Goal: Task Accomplishment & Management: Manage account settings

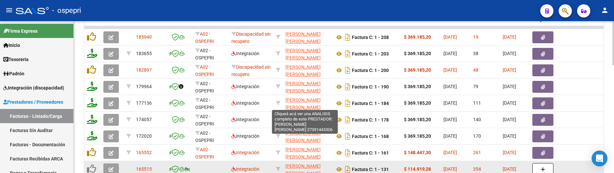
scroll to position [271, 0]
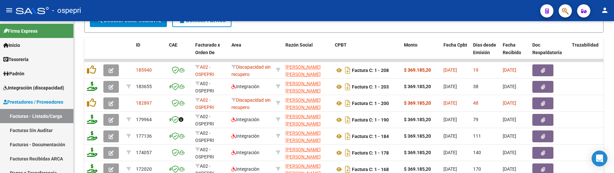
click at [432, 8] on div "- ospepri" at bounding box center [275, 10] width 519 height 14
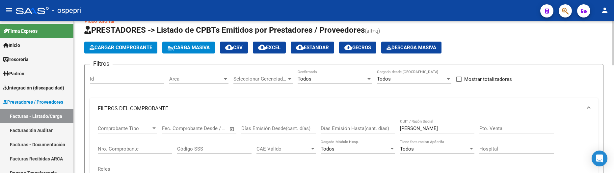
scroll to position [0, 0]
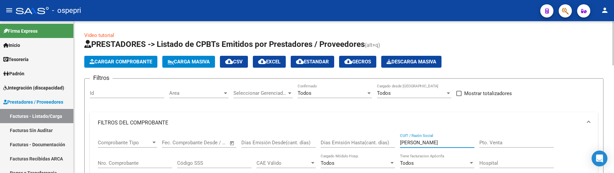
drag, startPoint x: 439, startPoint y: 141, endPoint x: 398, endPoint y: 141, distance: 41.5
click at [398, 141] on div "Comprobante Tipo Comprobante Tipo Fecha inicio – Fecha fin Fec. Comprobante Des…" at bounding box center [344, 163] width 492 height 61
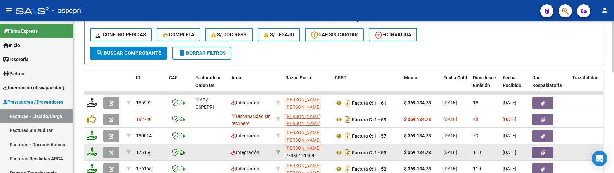
scroll to position [263, 0]
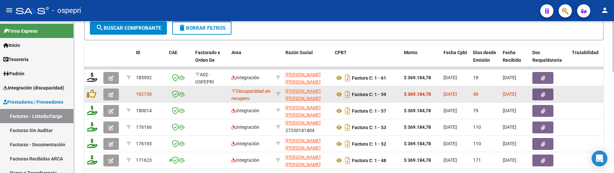
type input "[PERSON_NAME]"
click at [112, 94] on icon "button" at bounding box center [111, 94] width 5 height 5
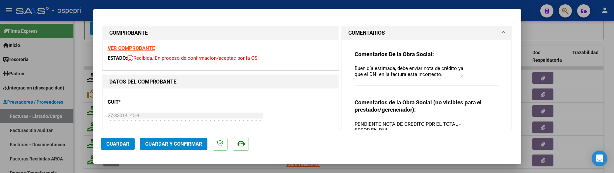
scroll to position [33, 0]
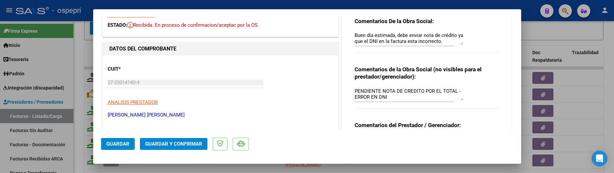
click at [546, 28] on div at bounding box center [307, 86] width 614 height 173
type input "$ 0,00"
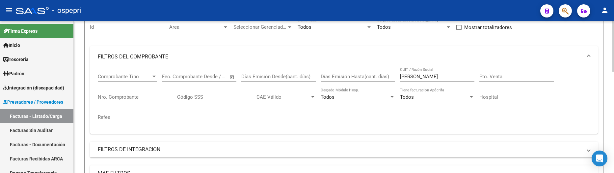
scroll to position [0, 0]
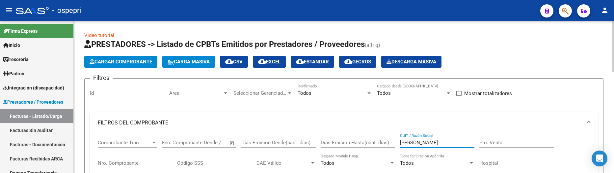
drag, startPoint x: 423, startPoint y: 140, endPoint x: 396, endPoint y: 142, distance: 27.1
click at [396, 142] on div "Comprobante Tipo Comprobante Tipo Fecha inicio – Fecha fin Fec. Comprobante Des…" at bounding box center [344, 163] width 492 height 61
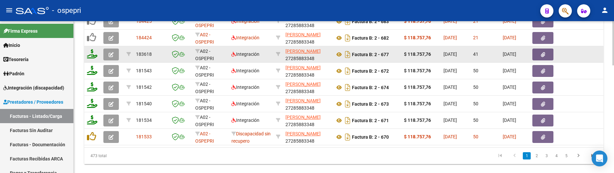
scroll to position [362, 0]
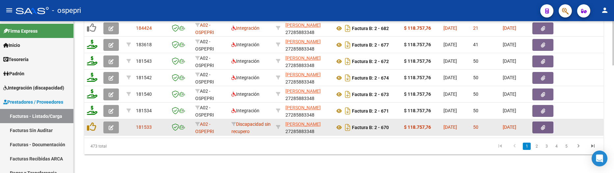
type input "ayude"
click at [113, 129] on icon "button" at bounding box center [111, 127] width 5 height 5
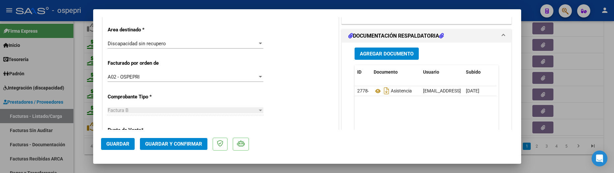
scroll to position [165, 0]
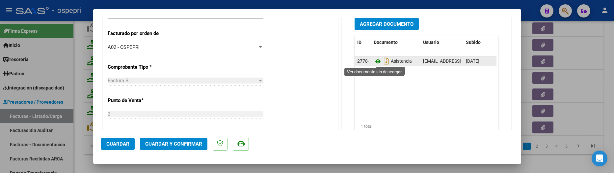
click at [378, 63] on icon at bounding box center [378, 61] width 9 height 8
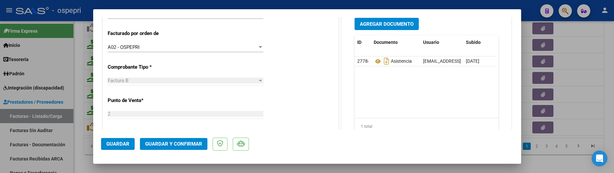
click at [575, 110] on div at bounding box center [307, 86] width 614 height 173
type input "$ 0,00"
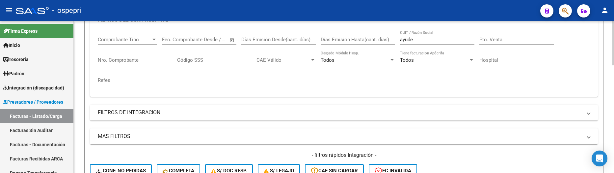
scroll to position [99, 0]
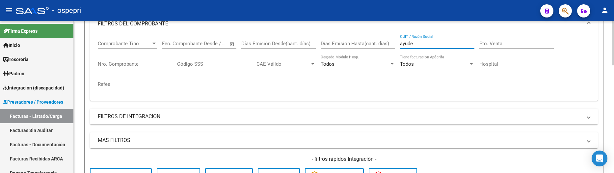
drag, startPoint x: 419, startPoint y: 44, endPoint x: 396, endPoint y: 43, distance: 22.4
click at [396, 43] on div "Comprobante Tipo Comprobante Tipo Fecha inicio – Fecha fin Fec. Comprobante Des…" at bounding box center [344, 64] width 492 height 61
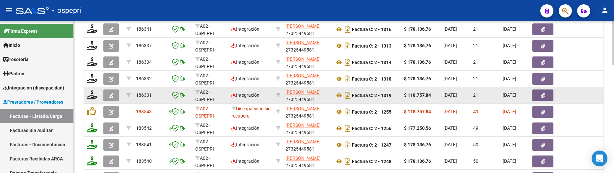
scroll to position [329, 0]
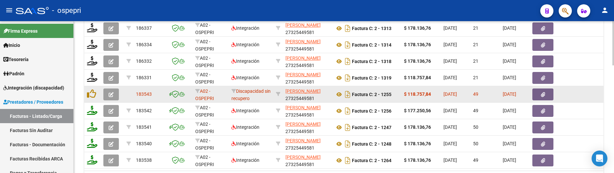
type input "[PERSON_NAME]"
click at [112, 95] on icon "button" at bounding box center [111, 94] width 5 height 5
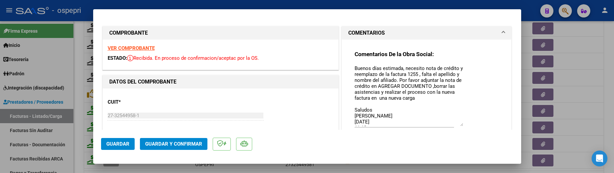
drag, startPoint x: 459, startPoint y: 78, endPoint x: 462, endPoint y: 125, distance: 47.2
click at [462, 125] on div "Comentarios De la Obra Social: Buenos días estimada, necesito nota de crédito y…" at bounding box center [427, 95] width 144 height 91
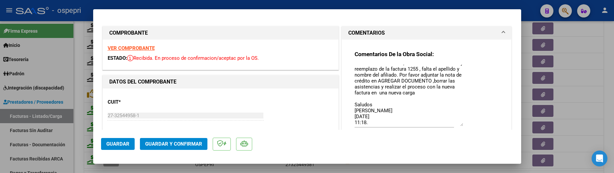
scroll to position [11, 0]
click at [373, 122] on textarea "Buenos días estimada, necesito nota de crédito y reemplazo de la factura 1255 ,…" at bounding box center [409, 95] width 109 height 61
type textarea "Buenos días estimada, necesito nota de crédito y reemplazo de la factura 1255 ,…"
click at [114, 144] on span "Guardar" at bounding box center [117, 144] width 23 height 6
click at [583, 125] on div at bounding box center [307, 86] width 614 height 173
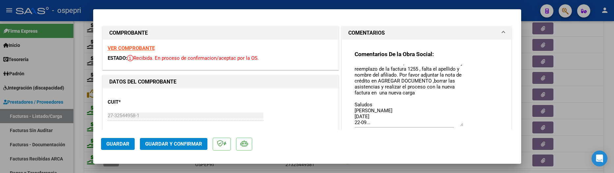
type input "$ 0,00"
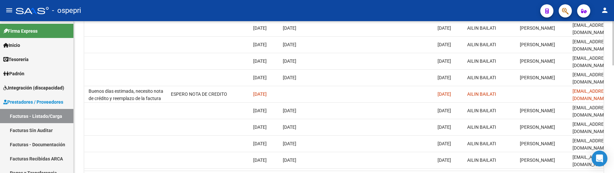
scroll to position [0, 0]
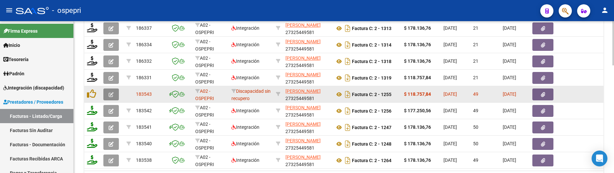
click at [114, 97] on button "button" at bounding box center [110, 94] width 15 height 12
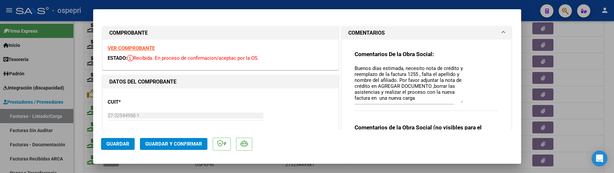
drag, startPoint x: 459, startPoint y: 76, endPoint x: 459, endPoint y: 101, distance: 25.0
click at [459, 101] on textarea "Buenos días estimada, necesito nota de crédito y reemplazo de la factura 1255 ,…" at bounding box center [409, 84] width 109 height 38
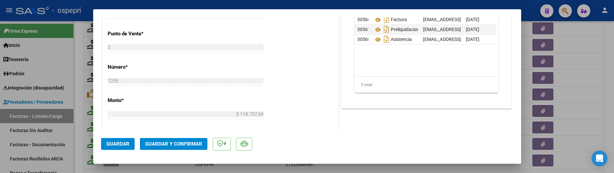
scroll to position [212, 0]
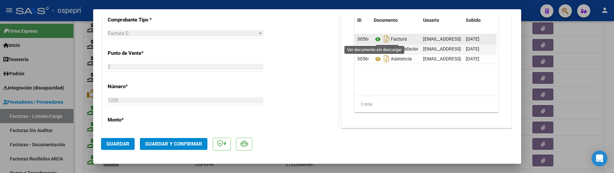
click at [376, 39] on icon at bounding box center [378, 39] width 9 height 8
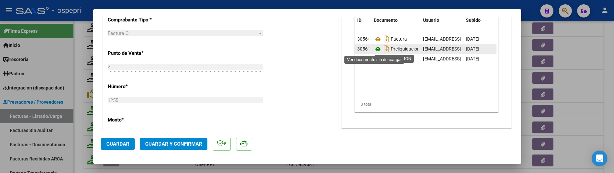
click at [374, 48] on icon at bounding box center [378, 49] width 9 height 8
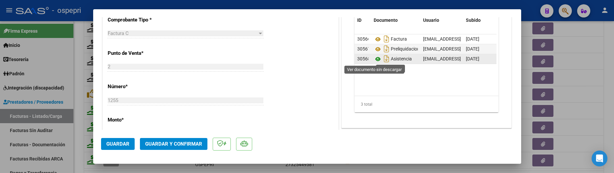
click at [376, 59] on icon at bounding box center [378, 59] width 9 height 8
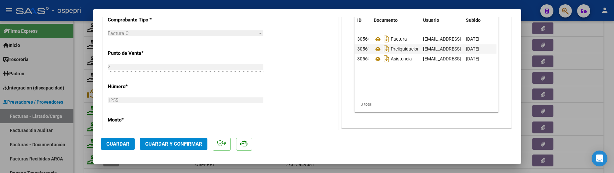
click at [120, 141] on span "Guardar" at bounding box center [117, 144] width 23 height 6
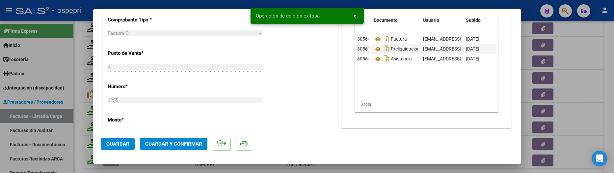
click at [588, 102] on div at bounding box center [307, 86] width 614 height 173
type input "$ 0,00"
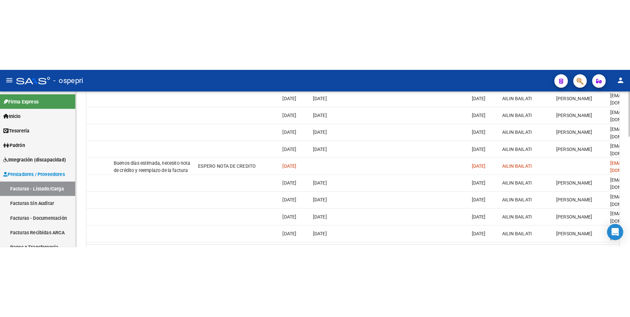
scroll to position [0, 0]
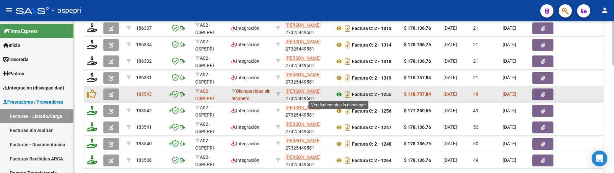
click at [339, 95] on icon at bounding box center [339, 94] width 9 height 8
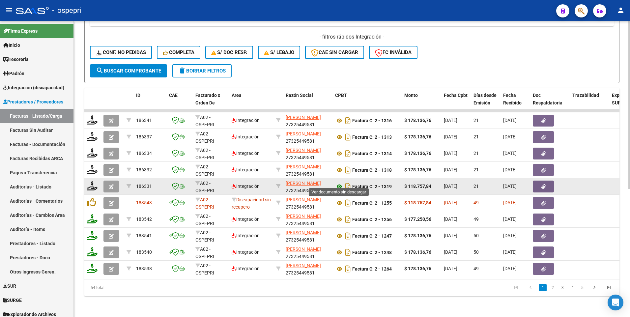
click at [339, 172] on icon at bounding box center [339, 186] width 9 height 8
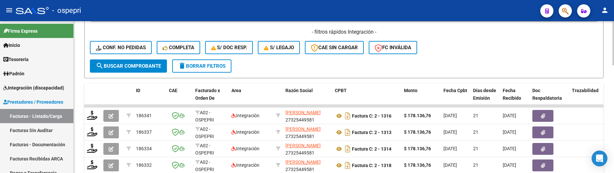
click at [483, 37] on div "- filtros rápidos Integración - Conf. no pedidas Completa S/ Doc Resp. S/ legaj…" at bounding box center [344, 43] width 508 height 31
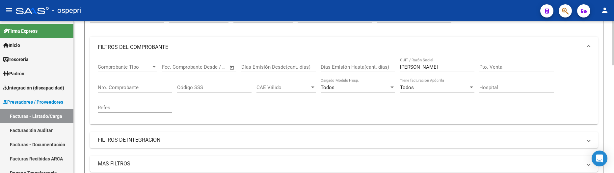
scroll to position [61, 0]
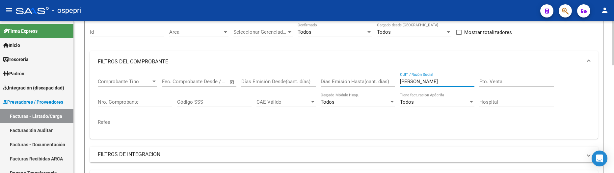
drag, startPoint x: 423, startPoint y: 84, endPoint x: 391, endPoint y: 84, distance: 31.9
click at [391, 84] on div "Comprobante Tipo Comprobante Tipo Fecha inicio – Fecha fin Fec. Comprobante Des…" at bounding box center [344, 102] width 492 height 61
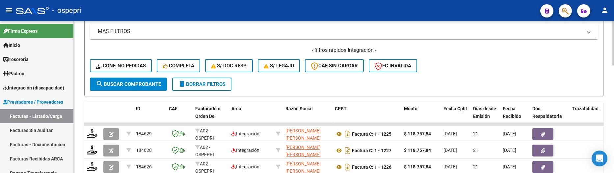
scroll to position [94, 0]
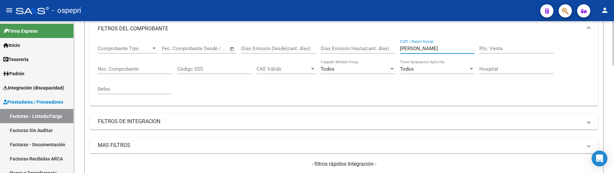
drag, startPoint x: 424, startPoint y: 49, endPoint x: 393, endPoint y: 48, distance: 31.0
click at [393, 48] on div "Comprobante Tipo Comprobante Tipo Fecha inicio – Fecha fin Fec. Comprobante Des…" at bounding box center [344, 69] width 492 height 61
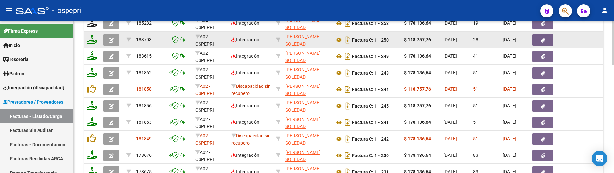
scroll to position [324, 0]
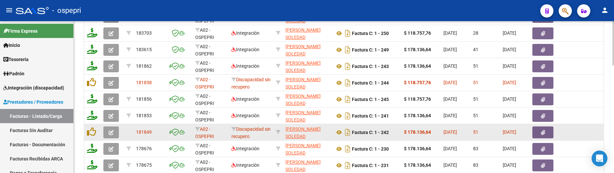
type input "crespo"
click at [111, 136] on button "button" at bounding box center [110, 132] width 15 height 12
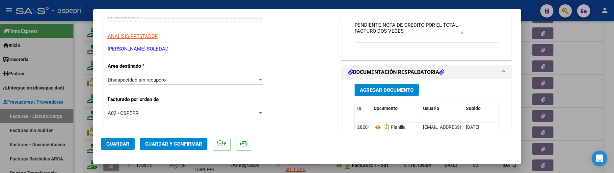
scroll to position [165, 0]
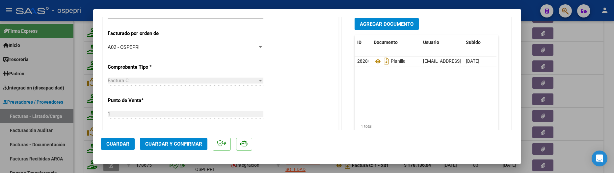
click at [582, 112] on div at bounding box center [307, 86] width 614 height 173
type input "$ 0,00"
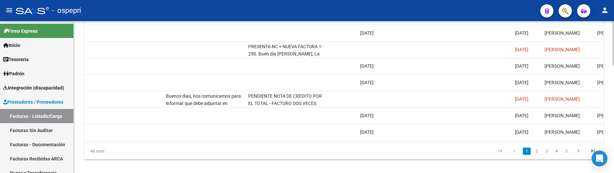
scroll to position [0, 0]
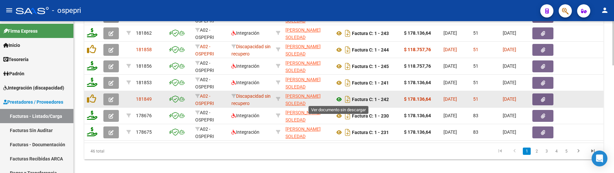
click at [339, 99] on icon at bounding box center [339, 99] width 9 height 8
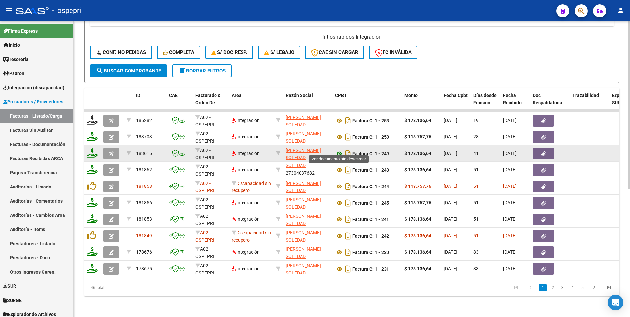
click at [339, 150] on icon at bounding box center [339, 154] width 9 height 8
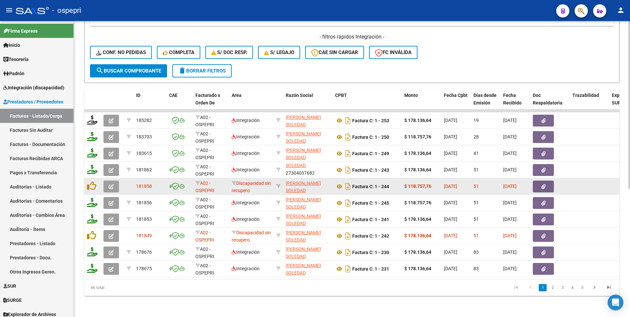
click at [116, 172] on button "button" at bounding box center [110, 186] width 15 height 12
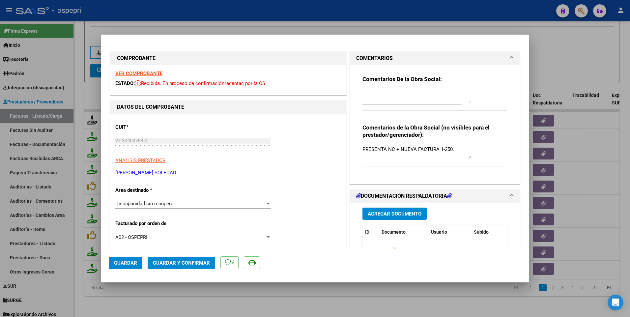
click at [281, 172] on div at bounding box center [315, 158] width 630 height 317
type input "$ 0,00"
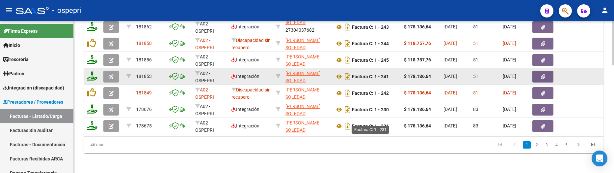
scroll to position [370, 0]
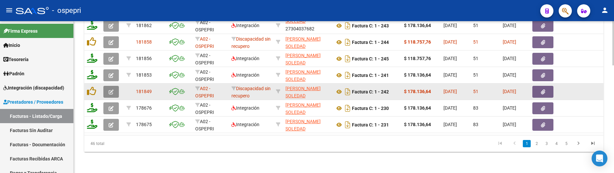
click at [110, 89] on icon "button" at bounding box center [111, 91] width 5 height 5
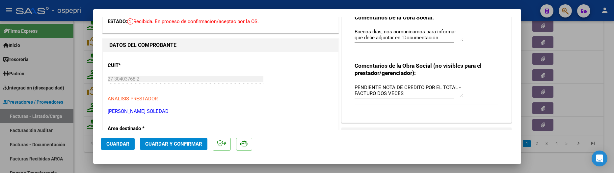
scroll to position [33, 0]
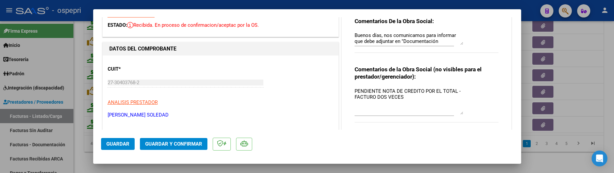
drag, startPoint x: 458, startPoint y: 99, endPoint x: 456, endPoint y: 114, distance: 15.0
click at [456, 114] on textarea "PENDIENTE NOTA DE CREDITO POR EL TOTAL - FACTURO DOS VECES" at bounding box center [409, 100] width 109 height 27
click at [571, 112] on div at bounding box center [307, 86] width 614 height 173
type input "$ 0,00"
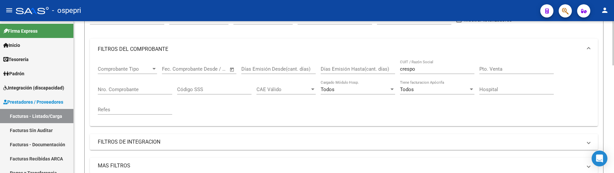
scroll to position [41, 0]
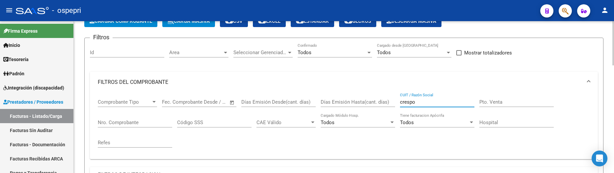
drag, startPoint x: 433, startPoint y: 103, endPoint x: 387, endPoint y: 103, distance: 45.8
click at [388, 103] on div "Comprobante Tipo Comprobante Tipo Fecha inicio – Fecha fin Fec. Comprobante Des…" at bounding box center [344, 123] width 492 height 61
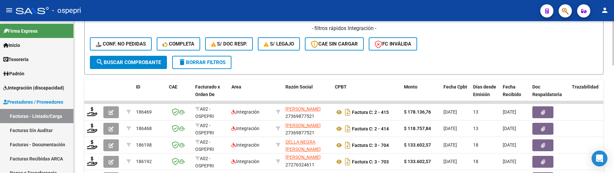
scroll to position [238, 0]
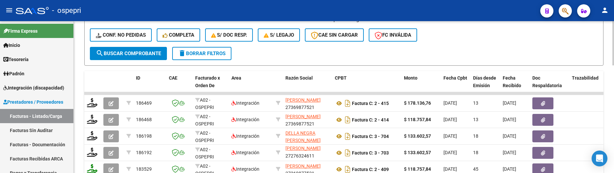
type input "della"
click at [155, 57] on button "search Buscar Comprobante" at bounding box center [128, 53] width 77 height 13
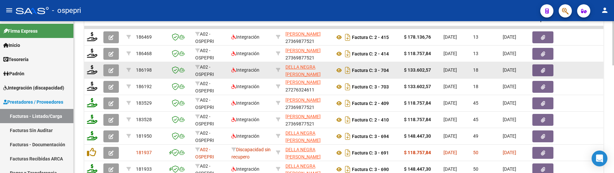
scroll to position [337, 0]
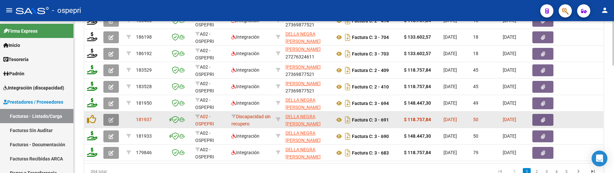
click at [111, 120] on icon "button" at bounding box center [111, 119] width 5 height 5
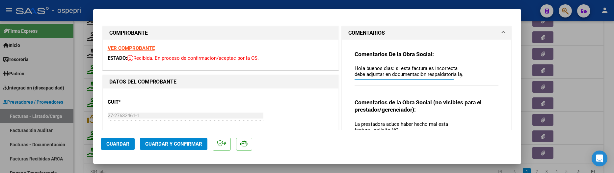
click at [459, 81] on div "Comentarios De la Obra Social: Hola buenos dìas: si esta factura es incorrecta …" at bounding box center [427, 71] width 144 height 42
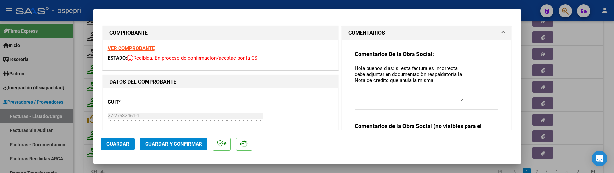
drag, startPoint x: 459, startPoint y: 75, endPoint x: 456, endPoint y: 98, distance: 23.9
click at [456, 98] on textarea "Hola buenos dìas: si esta factura es incorrecta debe adjuntar en documentaciòn …" at bounding box center [409, 83] width 109 height 37
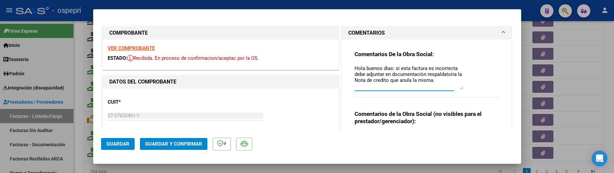
drag, startPoint x: 460, startPoint y: 98, endPoint x: 457, endPoint y: 86, distance: 12.5
click at [457, 86] on textarea "Hola buenos dìas: si esta factura es incorrecta debe adjuntar en documentaciòn …" at bounding box center [409, 77] width 109 height 25
click at [454, 132] on mat-dialog-actions "Guardar Guardar y Confirmar" at bounding box center [307, 142] width 412 height 26
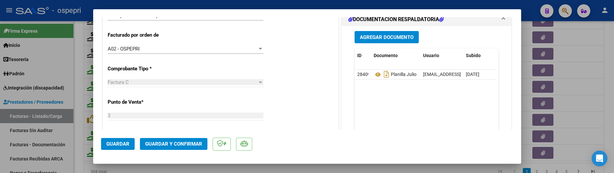
scroll to position [165, 0]
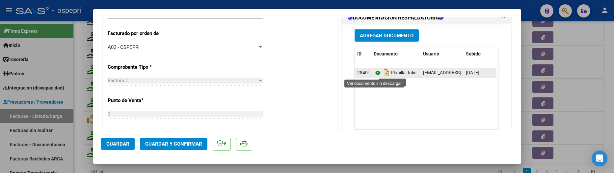
click at [377, 74] on icon at bounding box center [378, 73] width 9 height 8
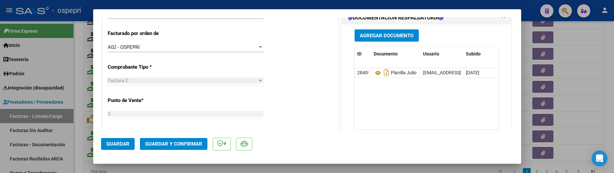
click at [584, 127] on div at bounding box center [307, 86] width 614 height 173
type input "$ 0,00"
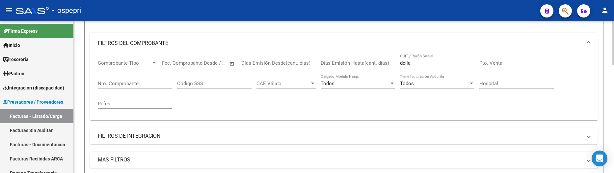
scroll to position [73, 0]
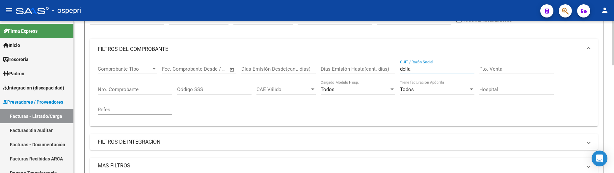
drag, startPoint x: 416, startPoint y: 67, endPoint x: 392, endPoint y: 65, distance: 24.1
click at [392, 65] on div "Comprobante Tipo Comprobante Tipo Fecha inicio – Fecha fin Fec. Comprobante Des…" at bounding box center [344, 90] width 492 height 61
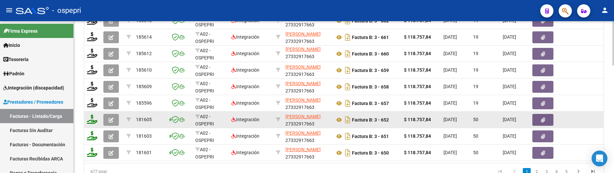
scroll to position [370, 0]
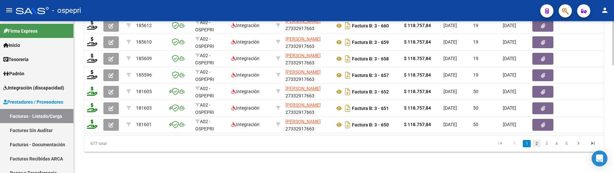
type input "deyurka"
click at [536, 142] on link "2" at bounding box center [537, 143] width 8 height 7
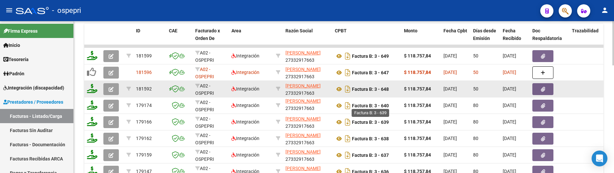
scroll to position [271, 0]
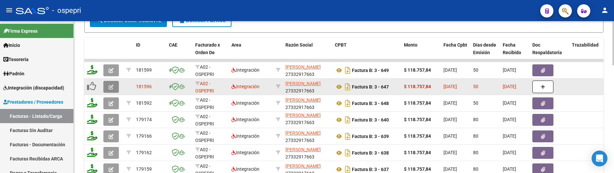
click at [109, 87] on icon "button" at bounding box center [111, 86] width 5 height 5
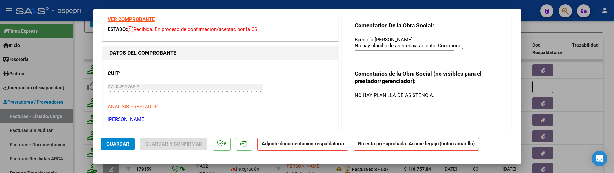
scroll to position [0, 0]
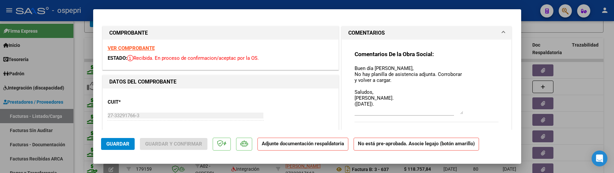
drag, startPoint x: 458, startPoint y: 75, endPoint x: 456, endPoint y: 111, distance: 36.3
click at [456, 111] on textarea "Buen día [PERSON_NAME], No hay planilla de asistencia adjunta. Corroborar y vol…" at bounding box center [409, 89] width 109 height 49
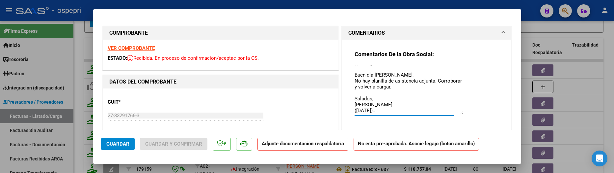
click at [392, 111] on textarea "Buen día [PERSON_NAME], No hay planilla de asistencia adjunta. Corroborar y vol…" at bounding box center [409, 89] width 109 height 49
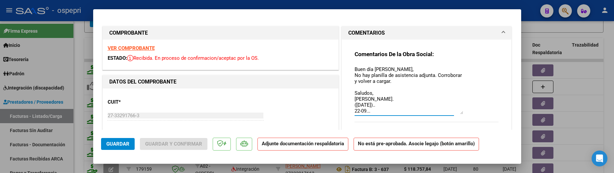
scroll to position [159, 0]
click at [372, 103] on textarea "Buen día [PERSON_NAME], No hay planilla de asistencia adjunta. Corroborar y vol…" at bounding box center [409, 89] width 109 height 49
type textarea "Buen día [PERSON_NAME], No hay planilla de asistencia adjunta. Corroborar y vol…"
click at [119, 142] on span "Guardar" at bounding box center [117, 144] width 23 height 6
click at [119, 144] on span "Guardar" at bounding box center [117, 144] width 23 height 6
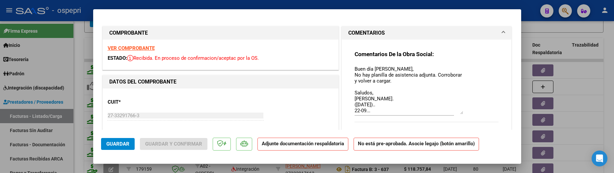
click at [587, 136] on div at bounding box center [307, 86] width 614 height 173
type input "$ 0,00"
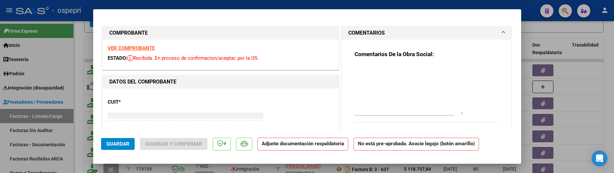
scroll to position [0, 0]
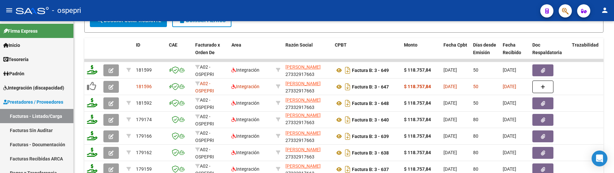
click at [421, 12] on div "- ospepri" at bounding box center [275, 10] width 519 height 14
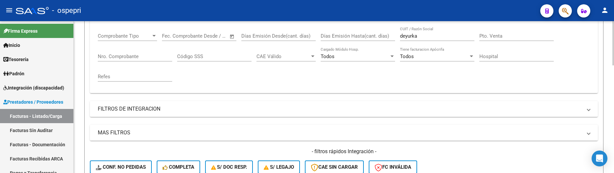
scroll to position [73, 0]
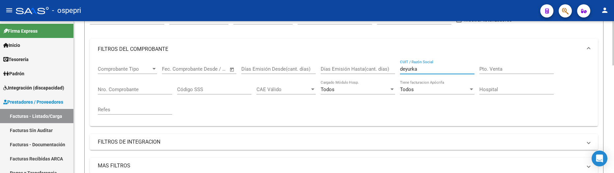
drag, startPoint x: 423, startPoint y: 69, endPoint x: 395, endPoint y: 66, distance: 28.2
click at [395, 66] on div "Comprobante Tipo Comprobante Tipo Fecha inicio – Fecha fin Fec. Comprobante Des…" at bounding box center [344, 90] width 492 height 61
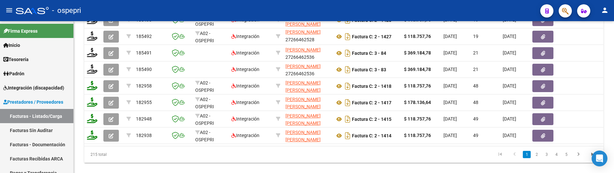
scroll to position [370, 0]
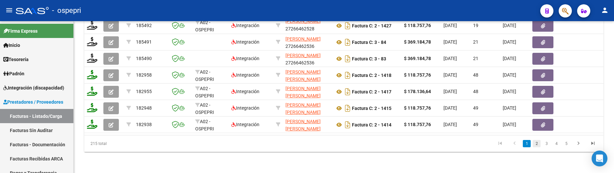
type input "[PERSON_NAME]"
click at [538, 144] on link "2" at bounding box center [537, 143] width 8 height 7
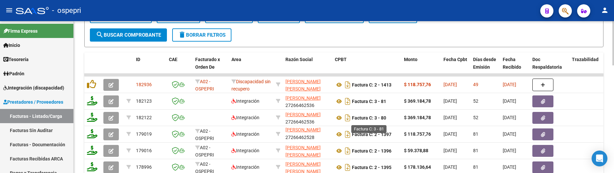
scroll to position [238, 0]
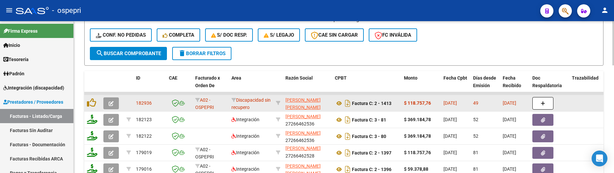
click at [118, 103] on button "button" at bounding box center [110, 103] width 15 height 12
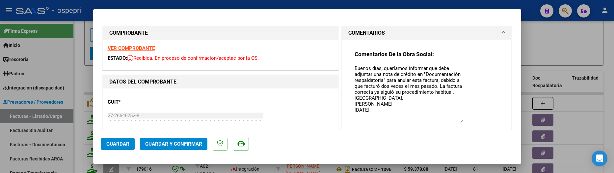
drag, startPoint x: 458, startPoint y: 76, endPoint x: 457, endPoint y: 121, distance: 44.8
click at [457, 121] on textarea "Buenos días, queríamos informar que debe adjuntar una nota de crédito en "Docum…" at bounding box center [409, 94] width 109 height 58
type textarea "Buenos días, queríamos informar que debe adjuntar una nota de crédito en "Docum…"
click at [122, 143] on span "Guardar" at bounding box center [117, 144] width 23 height 6
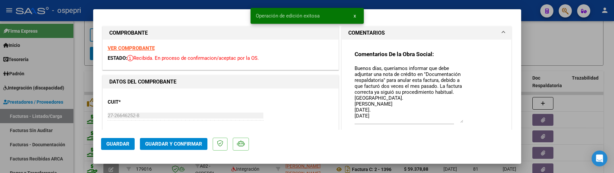
click at [547, 40] on div at bounding box center [307, 86] width 614 height 173
type input "$ 0,00"
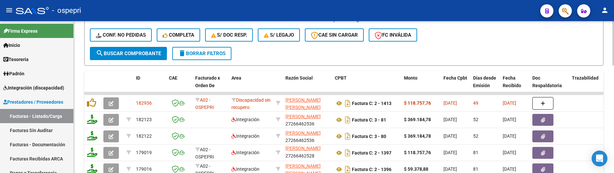
click at [475, 46] on div "- filtros rápidos Integración - Conf. no pedidas Completa S/ Doc Resp. S/ legaj…" at bounding box center [344, 31] width 508 height 31
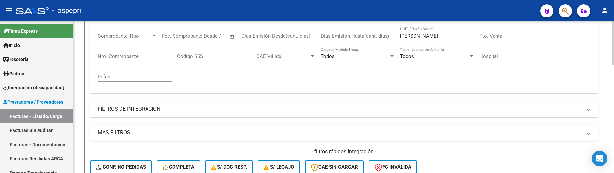
scroll to position [73, 0]
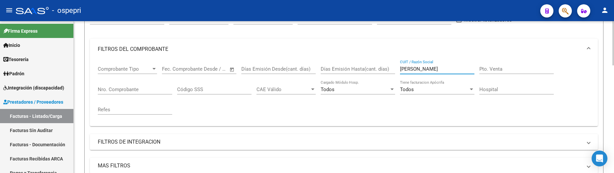
drag, startPoint x: 427, startPoint y: 71, endPoint x: 392, endPoint y: 70, distance: 35.3
click at [392, 70] on div "Comprobante Tipo Comprobante Tipo Fecha inicio – Fecha fin Fec. Comprobante Des…" at bounding box center [344, 90] width 492 height 61
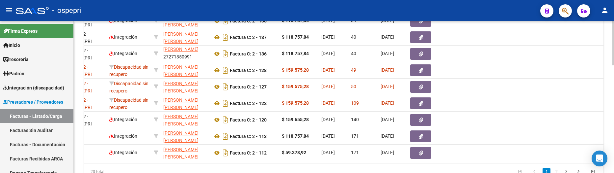
scroll to position [0, 0]
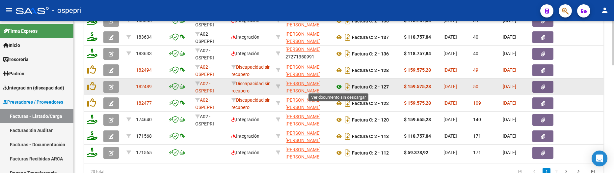
click at [340, 87] on icon at bounding box center [339, 87] width 9 height 8
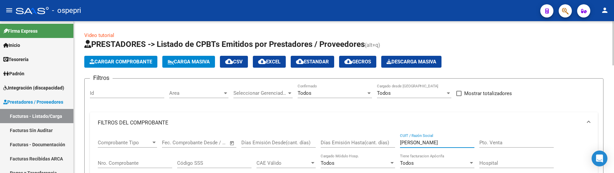
drag, startPoint x: 438, startPoint y: 144, endPoint x: 385, endPoint y: 146, distance: 53.1
click at [385, 146] on div "Comprobante Tipo Comprobante Tipo Fecha inicio – Fecha fin Fec. Comprobante Des…" at bounding box center [344, 163] width 492 height 61
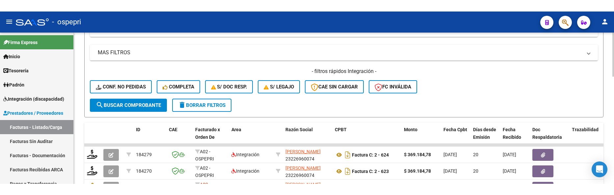
scroll to position [231, 0]
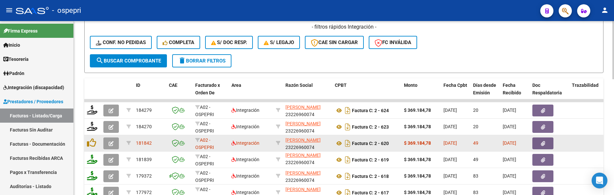
type input "[PERSON_NAME]"
click at [111, 143] on icon "button" at bounding box center [111, 143] width 5 height 5
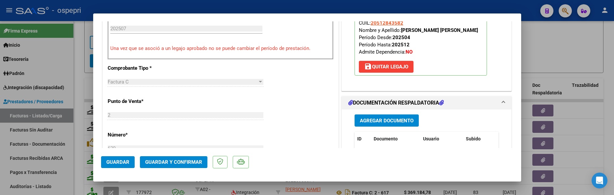
scroll to position [296, 0]
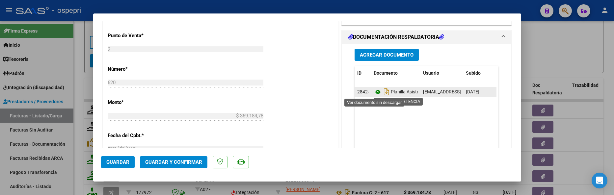
click at [374, 93] on icon at bounding box center [378, 92] width 9 height 8
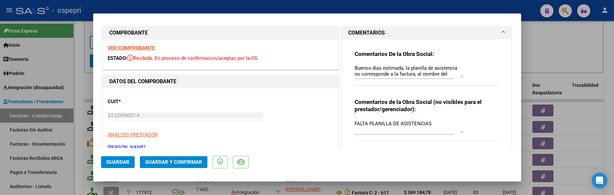
scroll to position [0, 0]
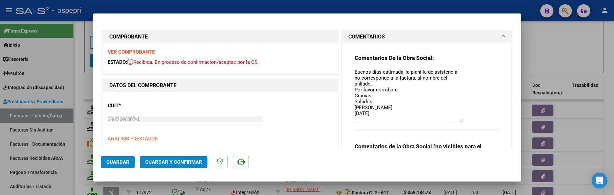
drag, startPoint x: 459, startPoint y: 81, endPoint x: 456, endPoint y: 121, distance: 40.6
click at [456, 121] on textarea "Buenos días estimada, la planilla de asistencia no corresponde a la factura, al…" at bounding box center [409, 96] width 109 height 54
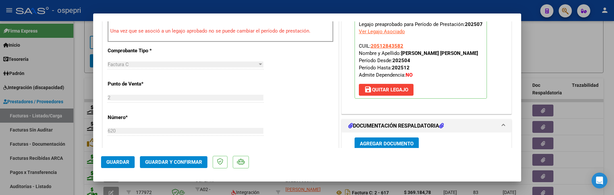
scroll to position [296, 0]
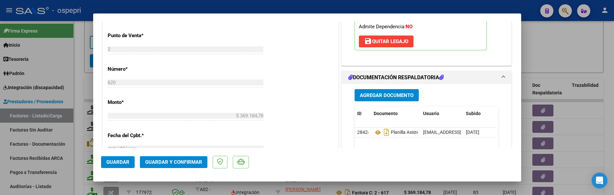
click at [548, 59] on div at bounding box center [307, 97] width 614 height 195
type input "$ 0,00"
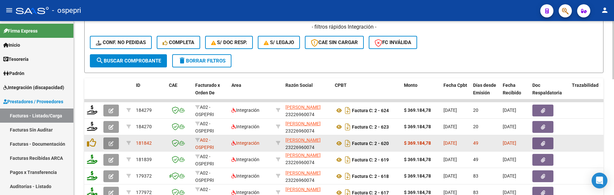
click at [111, 143] on icon "button" at bounding box center [111, 143] width 5 height 5
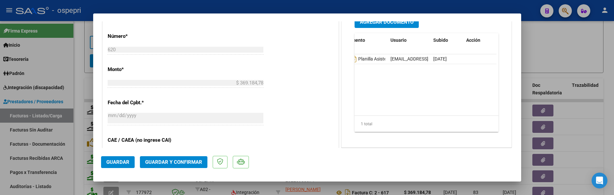
scroll to position [0, 0]
click at [564, 52] on div at bounding box center [307, 97] width 614 height 195
type input "$ 0,00"
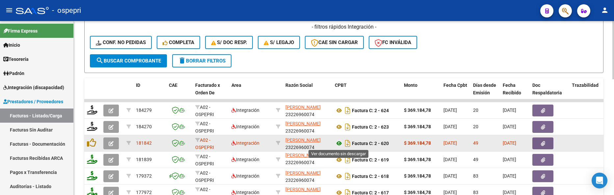
click at [338, 144] on icon at bounding box center [339, 144] width 9 height 8
drag, startPoint x: 420, startPoint y: 110, endPoint x: 388, endPoint y: 111, distance: 32.0
type input "monasterio"
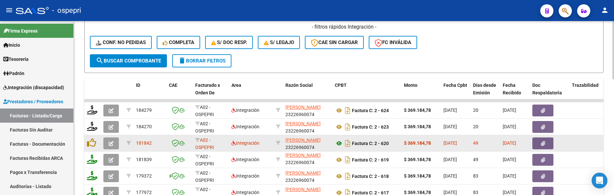
scroll to position [66, 0]
click div
type input "$ 0,00"
drag, startPoint x: 438, startPoint y: 125, endPoint x: 384, endPoint y: 124, distance: 54.4
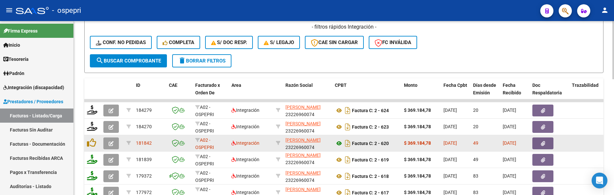
type input "[PERSON_NAME]"
click at [112, 158] on icon "button" at bounding box center [111, 160] width 5 height 5
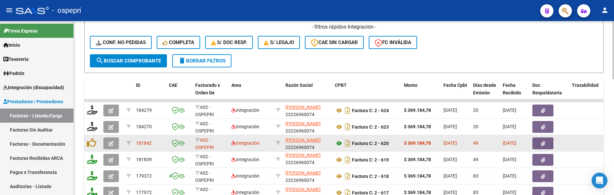
drag, startPoint x: 459, startPoint y: 80, endPoint x: 459, endPoint y: 83, distance: 3.6
click textarea "Buenas tardes, [PERSON_NAME] comunicamos para informar que la planilla de asist…"
drag, startPoint x: 459, startPoint y: 84, endPoint x: 458, endPoint y: 133, distance: 48.7
click textarea "Buenas tardes, [PERSON_NAME] comunicamos para informar que la planilla de asist…"
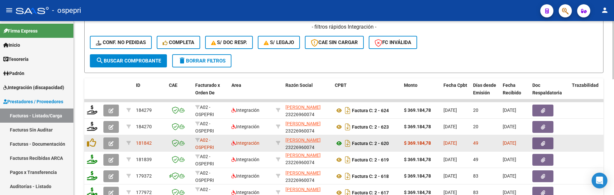
scroll to position [0, 0]
click div
type input "$ 0,00"
click icon "button"
click icon
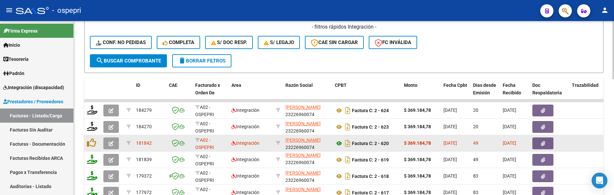
click div
type input "$ 0,00"
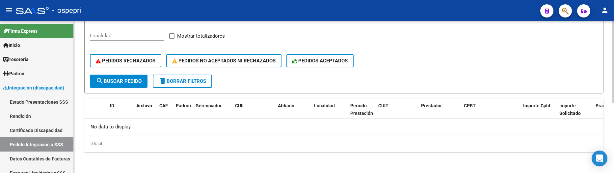
click at [121, 83] on span "search Buscar Pedido" at bounding box center [119, 81] width 46 height 6
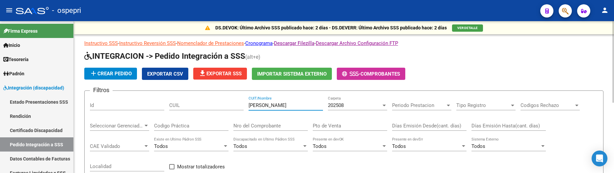
drag, startPoint x: 282, startPoint y: 105, endPoint x: 246, endPoint y: 105, distance: 35.9
click at [246, 105] on div "Filtros Id CUIL herrera jessica CUIT/Nombre 202508 Carpeta Periodo Prestacion P…" at bounding box center [344, 150] width 508 height 109
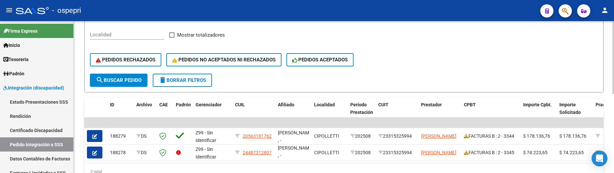
scroll to position [164, 0]
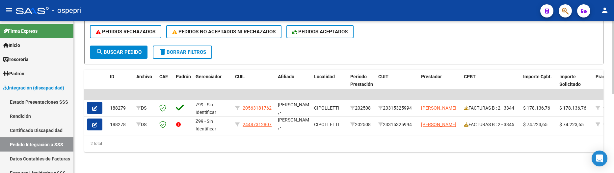
click at [613, 129] on div at bounding box center [614, 136] width 2 height 73
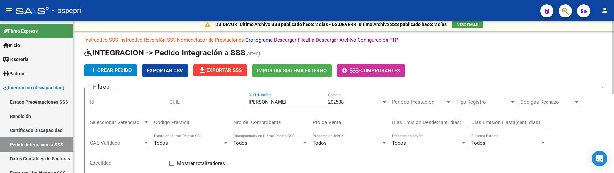
scroll to position [0, 0]
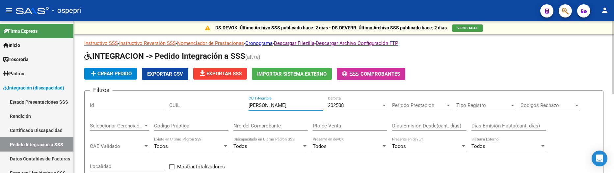
click at [383, 108] on div at bounding box center [384, 104] width 6 height 5
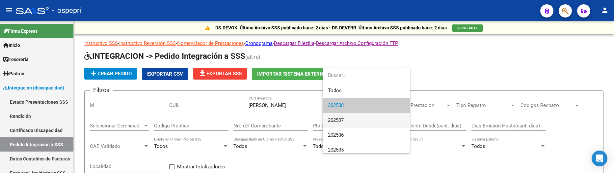
click at [376, 115] on span "202507" at bounding box center [366, 120] width 77 height 15
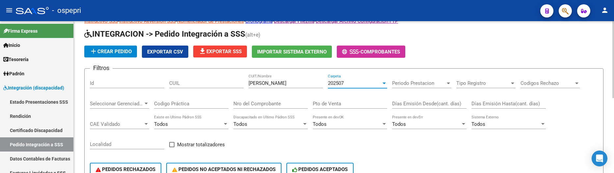
scroll to position [16, 0]
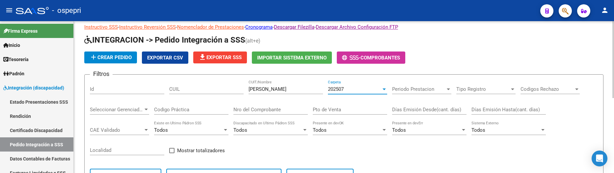
click at [382, 90] on div at bounding box center [384, 88] width 6 height 5
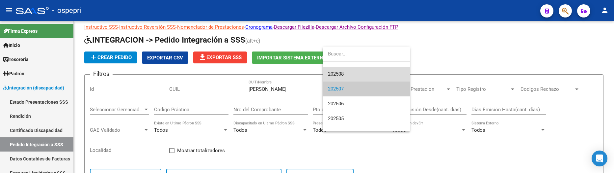
click at [354, 71] on span "202508" at bounding box center [366, 74] width 77 height 15
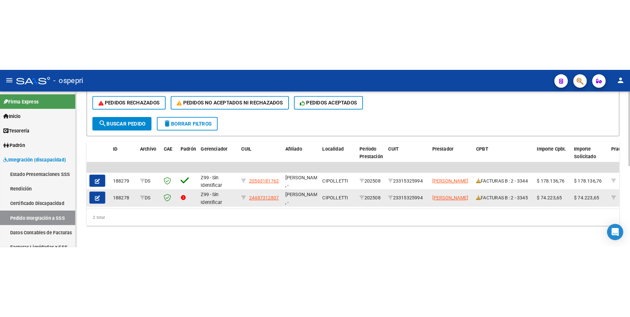
scroll to position [164, 0]
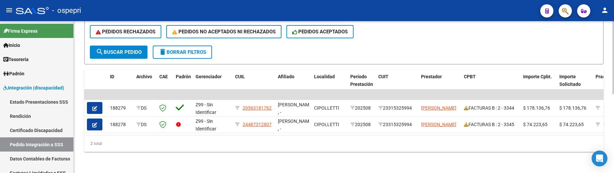
click at [248, 142] on div "2 total" at bounding box center [343, 143] width 519 height 16
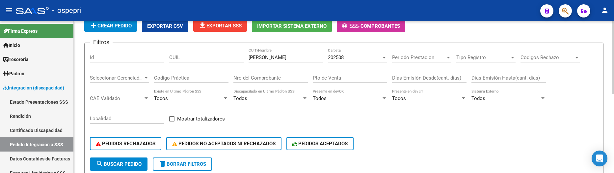
scroll to position [0, 0]
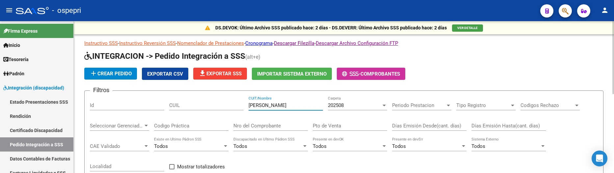
drag, startPoint x: 267, startPoint y: 104, endPoint x: 244, endPoint y: 104, distance: 23.7
click at [244, 104] on div "Filtros Id CUIL iuorno CUIT/Nombre 202508 Carpeta Periodo Prestacion Periodo Pr…" at bounding box center [344, 150] width 508 height 109
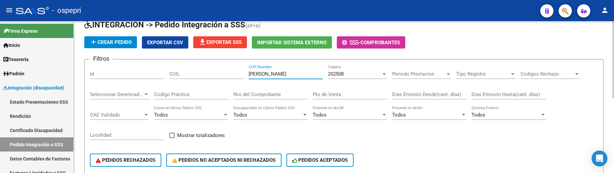
scroll to position [16, 0]
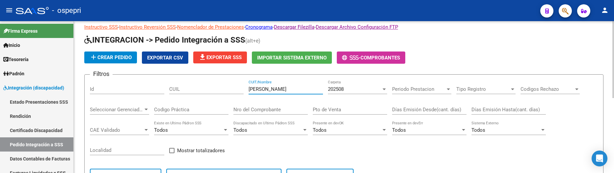
drag, startPoint x: 269, startPoint y: 91, endPoint x: 241, endPoint y: 92, distance: 28.0
click at [241, 92] on div "Filtros Id CUIL alippi CUIT/Nombre 202508 Carpeta Periodo Prestacion Periodo Pr…" at bounding box center [344, 134] width 508 height 109
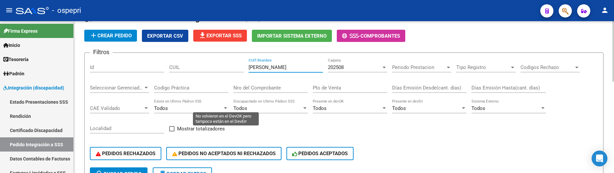
scroll to position [33, 0]
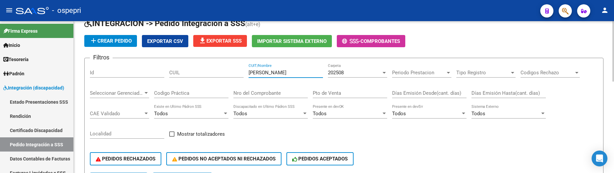
click at [385, 72] on div at bounding box center [384, 73] width 3 height 2
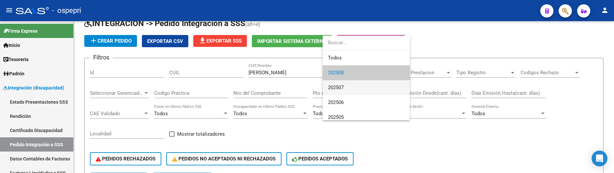
click at [353, 87] on span "202507" at bounding box center [366, 87] width 77 height 15
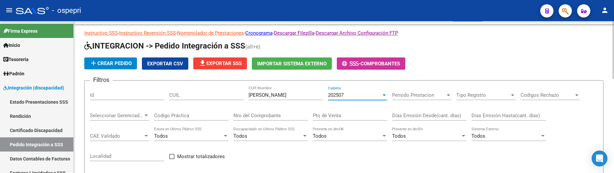
scroll to position [0, 0]
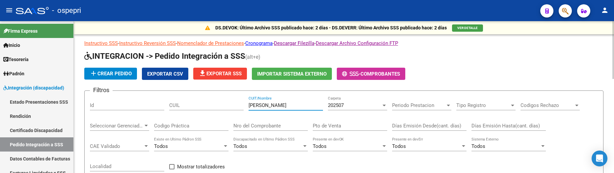
drag, startPoint x: 271, startPoint y: 107, endPoint x: 242, endPoint y: 104, distance: 29.4
click at [242, 104] on div "Filtros Id CUIL belatti CUIT/Nombre 202507 Carpeta Periodo Prestacion Periodo P…" at bounding box center [344, 150] width 508 height 109
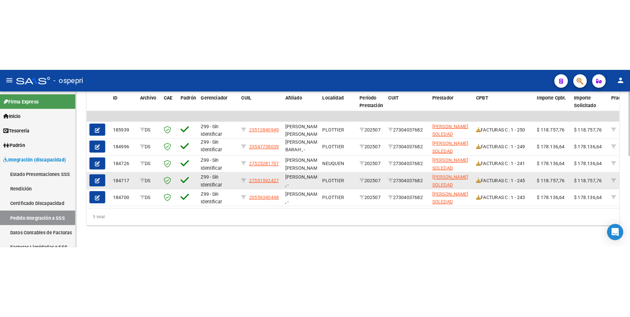
scroll to position [214, 0]
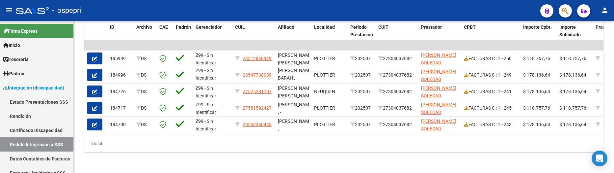
type input "crespo"
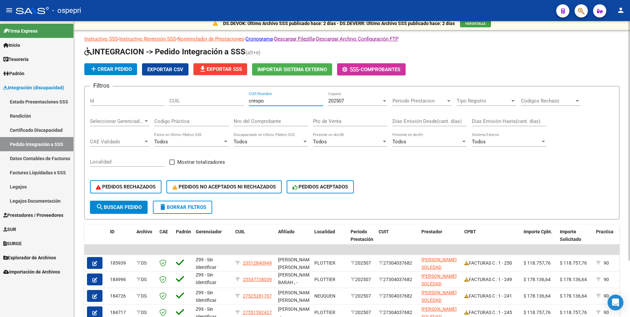
scroll to position [4, 0]
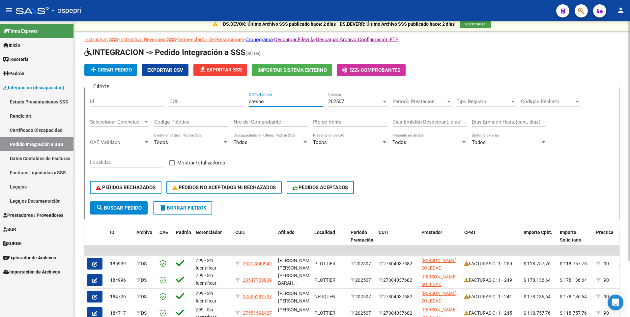
click at [137, 172] on span "search Buscar Pedido" at bounding box center [119, 208] width 46 height 6
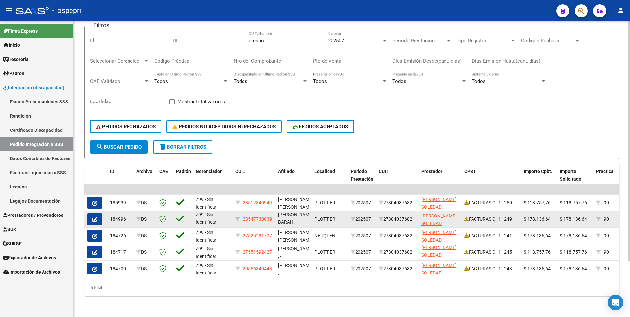
scroll to position [9, 0]
click at [466, 172] on icon at bounding box center [466, 219] width 5 height 5
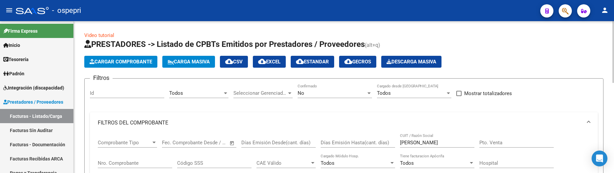
scroll to position [51, 0]
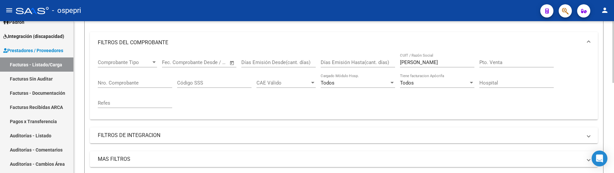
scroll to position [24, 0]
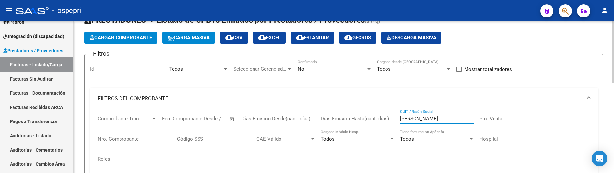
drag, startPoint x: 437, startPoint y: 116, endPoint x: 393, endPoint y: 117, distance: 44.5
click at [393, 117] on div "Comprobante Tipo Comprobante Tipo Fecha inicio – Fecha fin Fec. Comprobante Des…" at bounding box center [344, 139] width 492 height 61
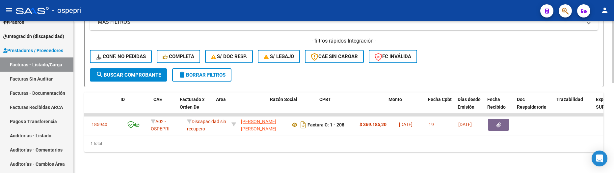
scroll to position [0, 0]
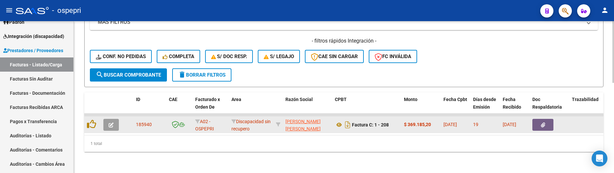
type input "huentenao"
click at [110, 122] on icon "button" at bounding box center [111, 124] width 5 height 5
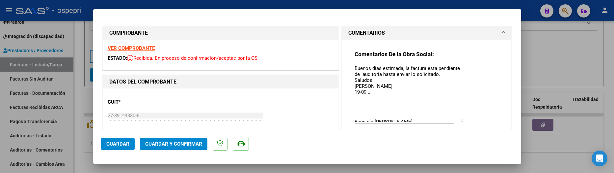
drag, startPoint x: 459, startPoint y: 76, endPoint x: 459, endPoint y: 121, distance: 44.1
click at [459, 121] on textarea "Buenos dias estimada, la factura esta pendiente de auditoria hasta enviar lo so…" at bounding box center [409, 93] width 109 height 57
click at [384, 98] on textarea "Buenos dias estimada, la factura esta pendiente de auditoria hasta enviar lo so…" at bounding box center [409, 93] width 109 height 57
type textarea "Buenos dias estimada, la factura esta pendiente de auditoria hasta enviar lo so…"
click at [124, 145] on span "Guardar" at bounding box center [117, 144] width 23 height 6
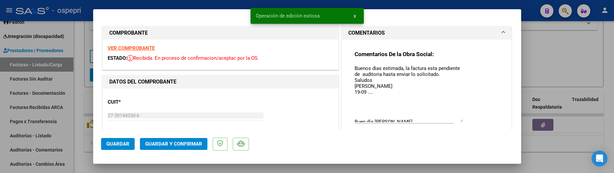
click at [557, 53] on div at bounding box center [307, 86] width 614 height 173
type input "$ 0,00"
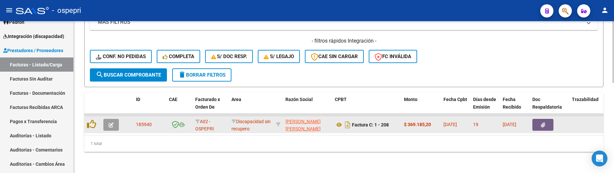
click at [111, 122] on icon "button" at bounding box center [111, 124] width 5 height 5
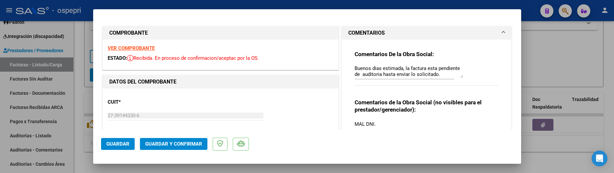
click at [568, 51] on div at bounding box center [307, 86] width 614 height 173
type input "$ 0,00"
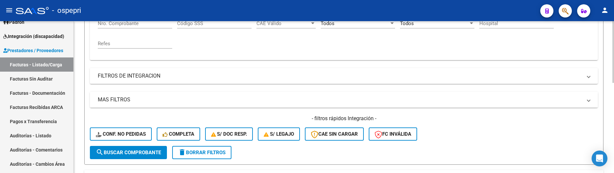
scroll to position [156, 0]
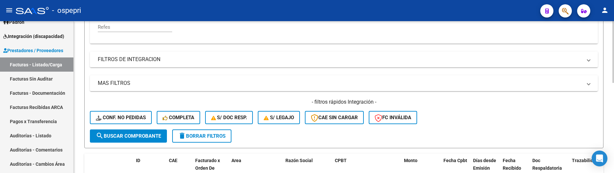
click at [142, 135] on span "search Buscar Comprobante" at bounding box center [128, 136] width 65 height 6
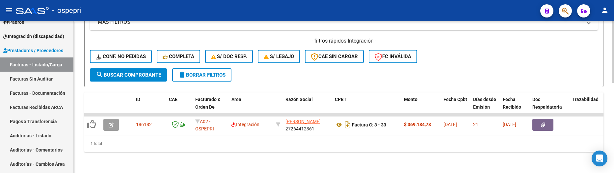
scroll to position [222, 0]
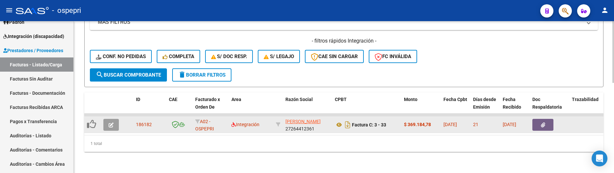
click at [112, 122] on icon "button" at bounding box center [111, 124] width 5 height 5
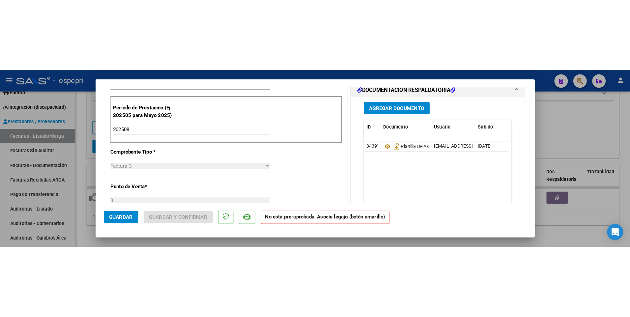
scroll to position [198, 0]
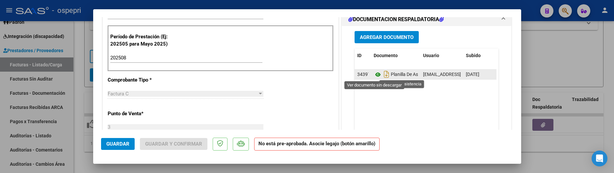
click at [375, 75] on icon at bounding box center [378, 74] width 9 height 8
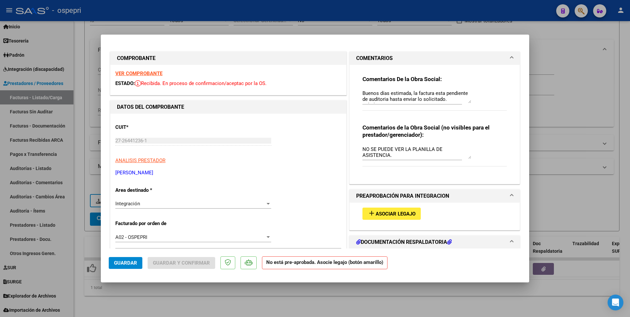
scroll to position [0, 0]
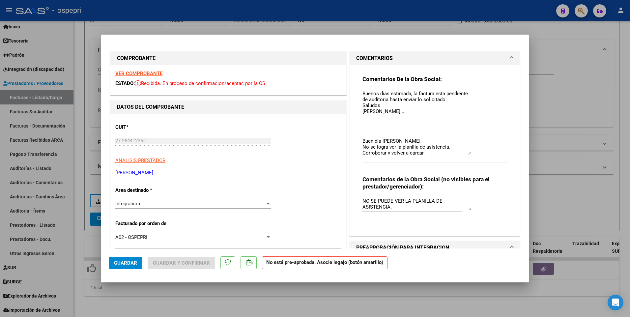
drag, startPoint x: 467, startPoint y: 101, endPoint x: 467, endPoint y: 153, distance: 51.7
click at [467, 153] on textarea "Buenos días estimada, la factura esta pendiente de auditoria hasta enviar lo so…" at bounding box center [416, 122] width 109 height 65
click at [402, 114] on textarea "Buenos días estimada, la factura esta pendiente de auditoria hasta enviar lo so…" at bounding box center [416, 122] width 109 height 65
click at [402, 116] on textarea "Buenos días estimada, la factura esta pendiente de auditoria hasta enviar lo so…" at bounding box center [416, 122] width 109 height 65
type textarea "Buenos días estimada, la factura esta pendiente de auditoria hasta enviar lo so…"
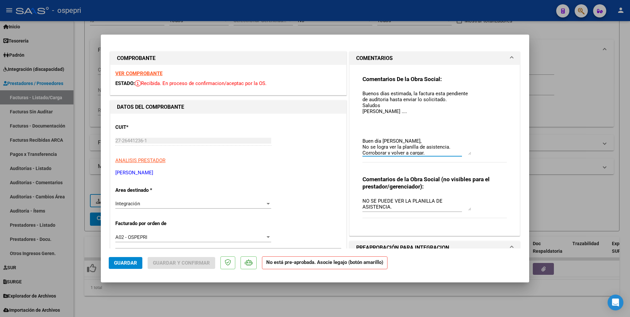
click at [128, 172] on span "Guardar" at bounding box center [125, 263] width 23 height 6
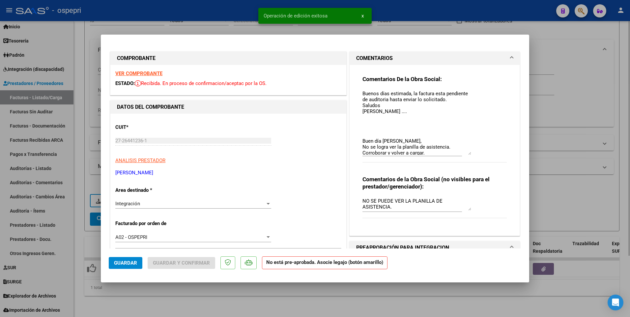
click at [355, 172] on div at bounding box center [315, 158] width 630 height 317
type input "$ 0,00"
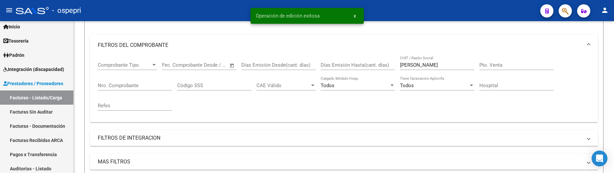
scroll to position [51, 0]
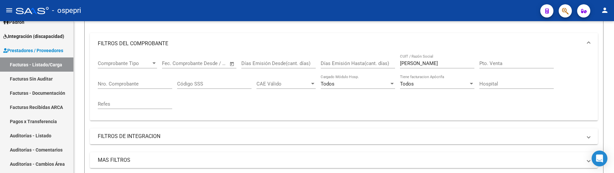
click at [346, 9] on div "- ospepri" at bounding box center [275, 10] width 519 height 14
click at [44, 65] on link "Facturas - Listado/Carga" at bounding box center [36, 64] width 73 height 14
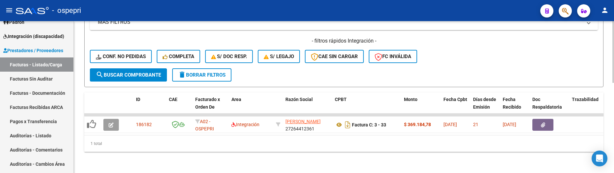
scroll to position [222, 0]
click at [264, 143] on div "1 total" at bounding box center [343, 143] width 519 height 16
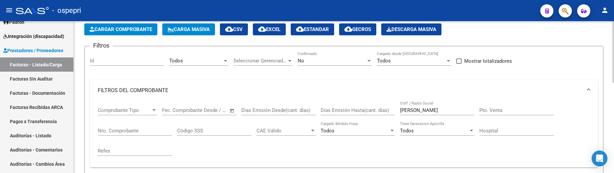
scroll to position [24, 0]
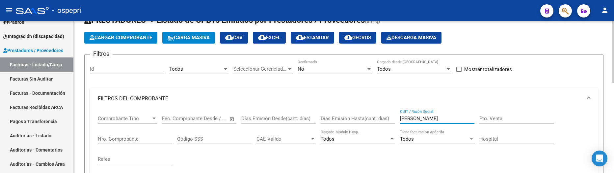
drag, startPoint x: 430, startPoint y: 119, endPoint x: 398, endPoint y: 120, distance: 33.0
click at [398, 121] on div "Comprobante Tipo Comprobante Tipo Fecha inicio – Fecha fin Fec. Comprobante Des…" at bounding box center [344, 139] width 492 height 61
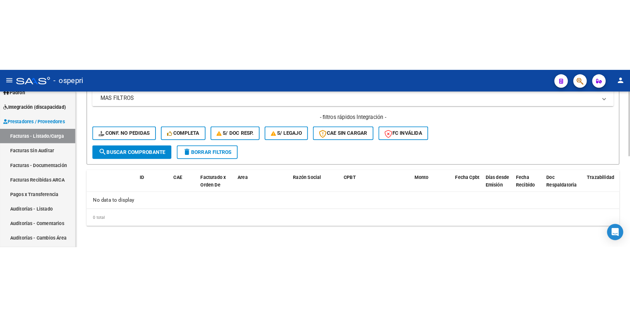
scroll to position [212, 0]
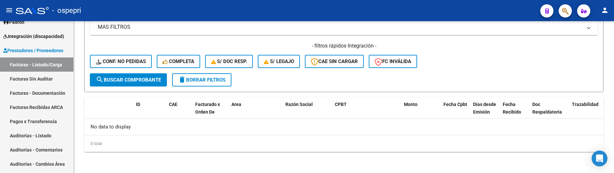
type input "iuorno"
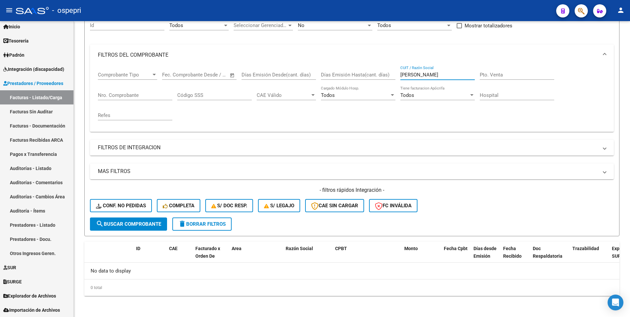
scroll to position [18, 0]
drag, startPoint x: 428, startPoint y: 76, endPoint x: 387, endPoint y: 76, distance: 41.8
click at [387, 76] on div "Comprobante Tipo Comprobante Tipo Fecha inicio – Fecha fin Fec. Comprobante Des…" at bounding box center [352, 96] width 508 height 61
click at [154, 172] on button "search Buscar Comprobante" at bounding box center [128, 223] width 77 height 13
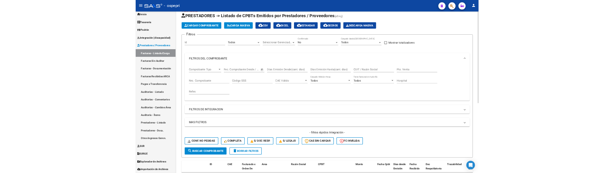
scroll to position [0, 0]
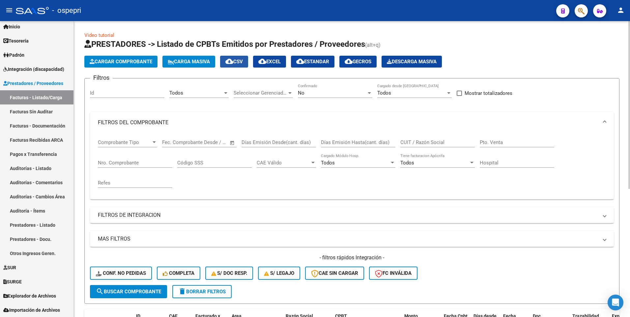
click at [243, 63] on span "cloud_download CSV" at bounding box center [233, 62] width 17 height 6
drag, startPoint x: 621, startPoint y: 248, endPoint x: 626, endPoint y: 224, distance: 24.8
click at [614, 172] on div "Video tutorial PRESTADORES -> Listado de CPBTs Emitidos por Prestadores / Prove…" at bounding box center [352, 279] width 556 height 516
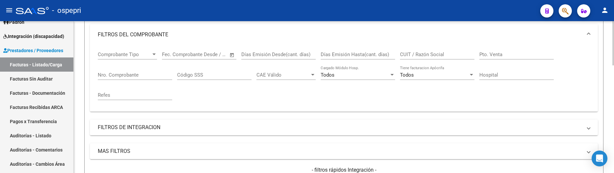
scroll to position [99, 0]
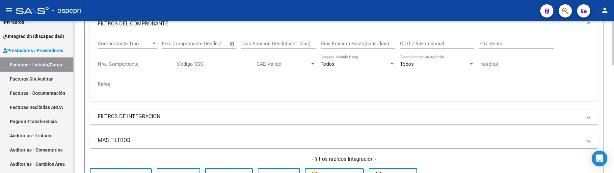
click at [416, 36] on div "CUIT / Razón Social" at bounding box center [437, 41] width 74 height 14
click at [416, 37] on div "CUIT / Razón Social" at bounding box center [437, 41] width 74 height 14
click at [415, 46] on input "CUIT / Razón Social" at bounding box center [437, 44] width 74 height 6
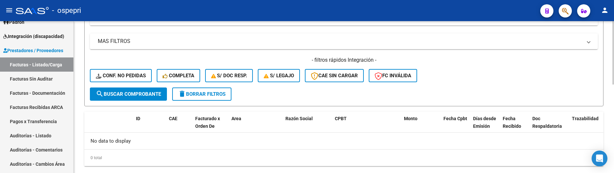
type input "[PERSON_NAME]"
click at [135, 92] on span "search Buscar Comprobante" at bounding box center [128, 94] width 65 height 6
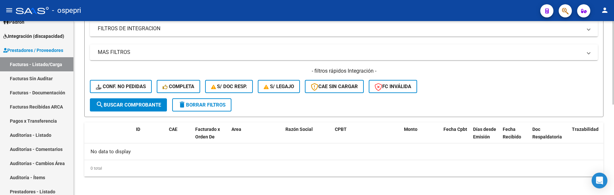
scroll to position [189, 0]
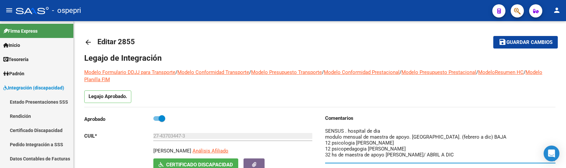
scroll to position [33, 0]
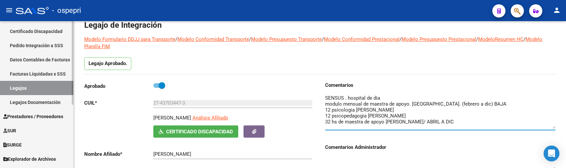
click at [50, 86] on link "Legajos" at bounding box center [36, 88] width 73 height 14
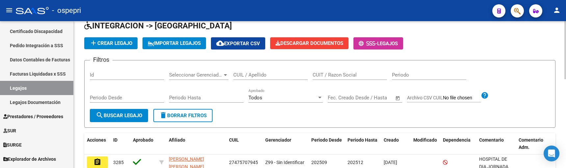
click at [242, 73] on input "CUIL / Apellido" at bounding box center [271, 75] width 74 height 6
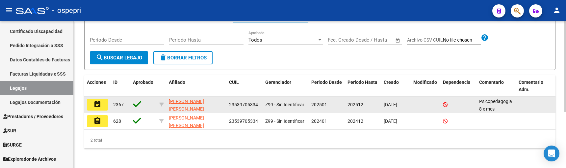
type input "53970533"
click at [97, 106] on mat-icon "assignment" at bounding box center [98, 104] width 8 height 8
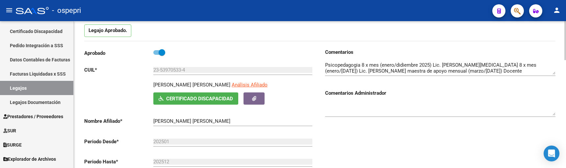
scroll to position [99, 0]
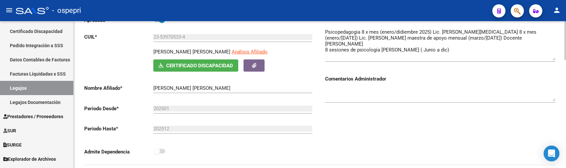
drag, startPoint x: 554, startPoint y: 41, endPoint x: 554, endPoint y: 59, distance: 18.8
click at [554, 59] on textarea at bounding box center [440, 44] width 231 height 32
